Goal: Check status: Check status

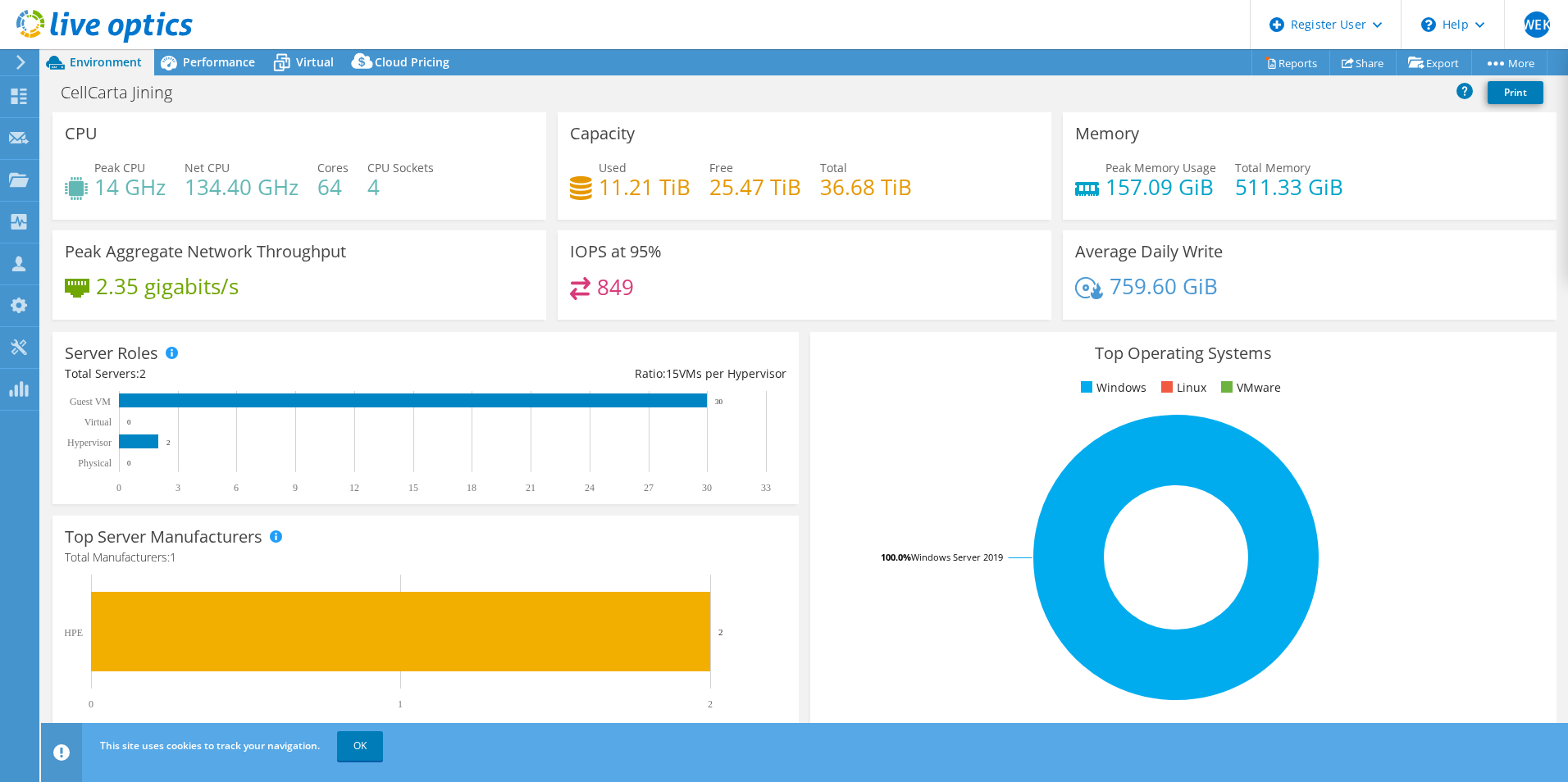
select select "USD"
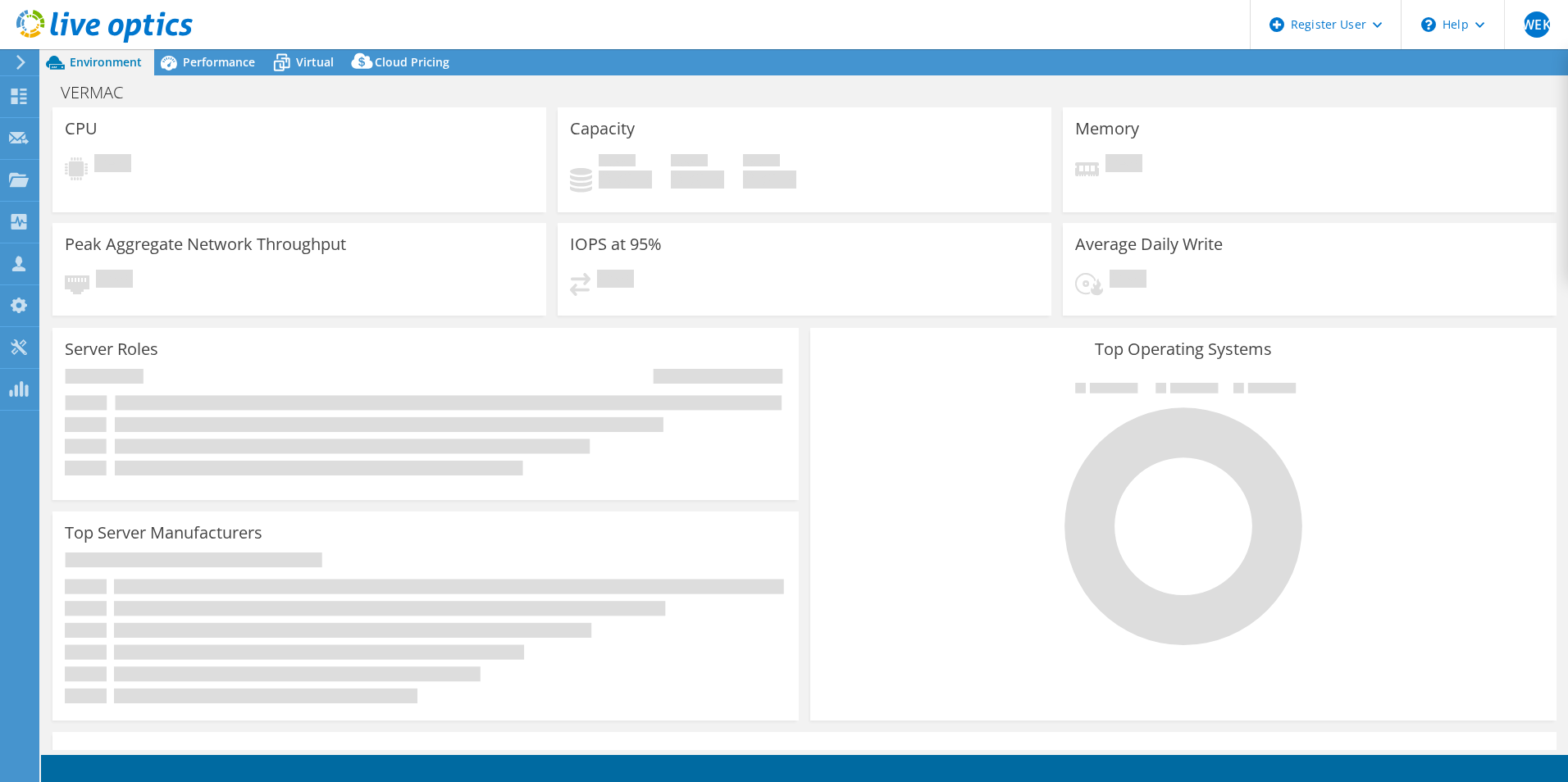
select select "USD"
select select "USEast"
select select "CAD"
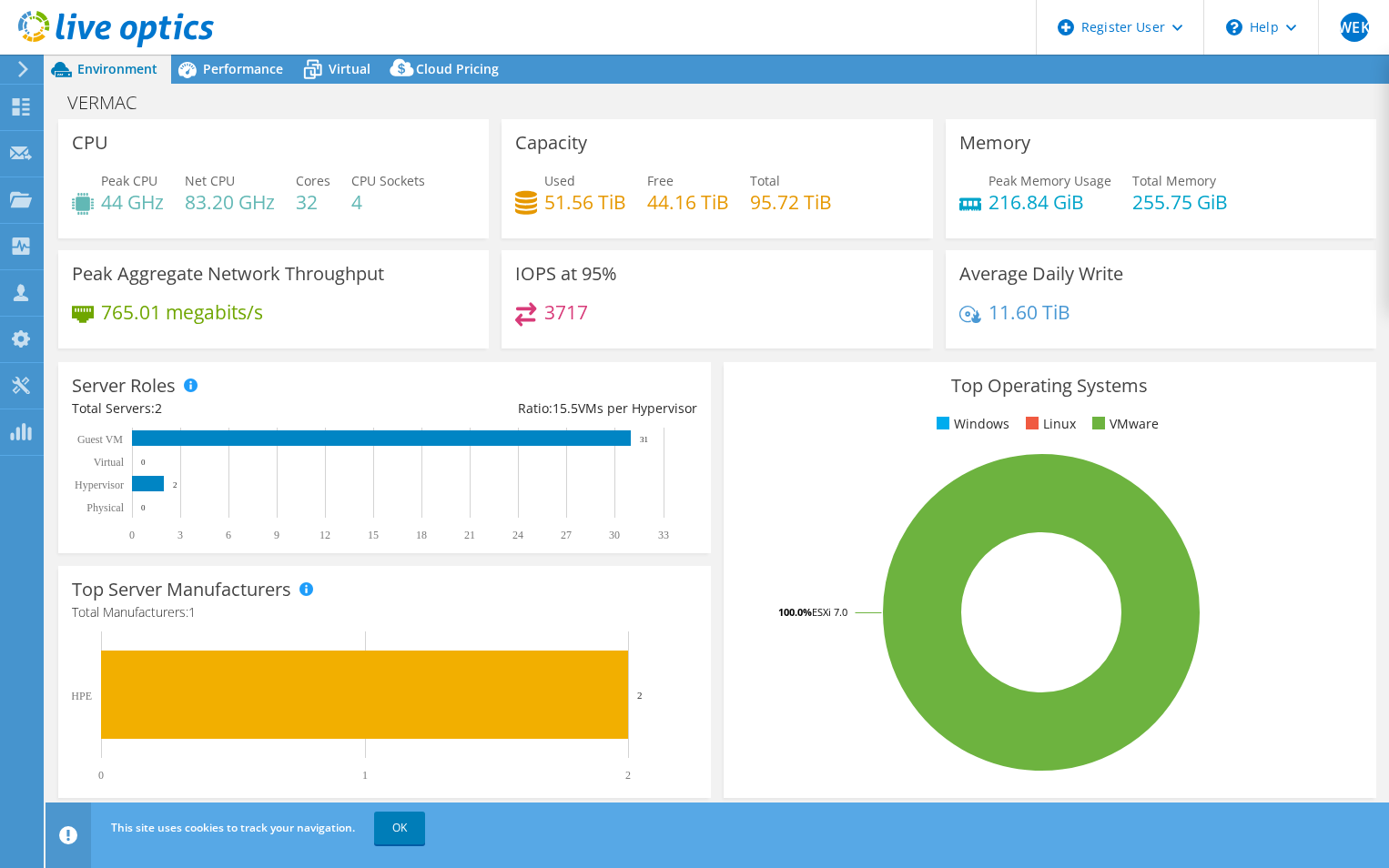
select select "USEast"
select select "USD"
